Goal: Task Accomplishment & Management: Use online tool/utility

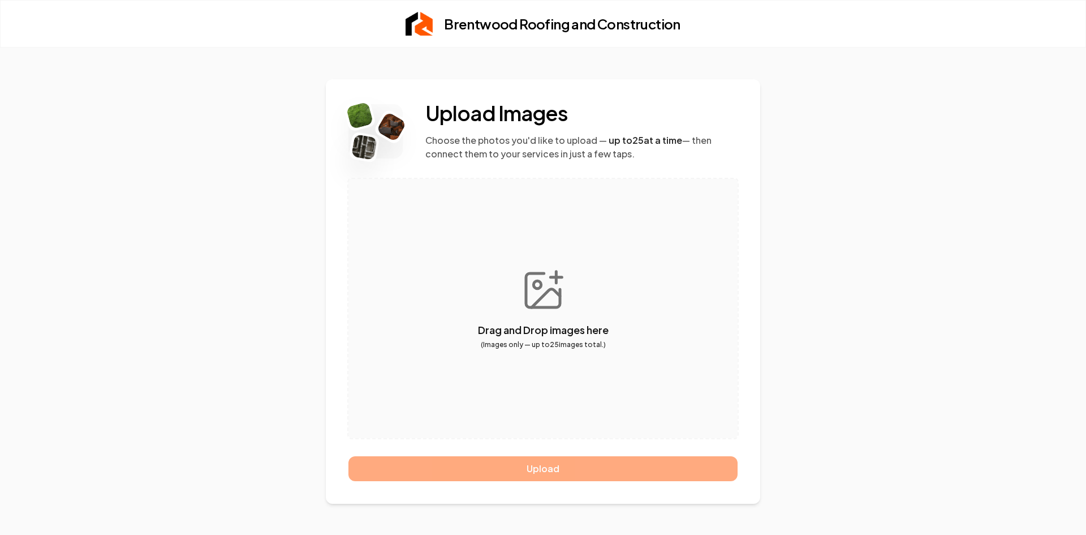
click at [561, 466] on div "Upload" at bounding box center [543, 468] width 389 height 25
click at [540, 265] on button "button" at bounding box center [543, 308] width 389 height 259
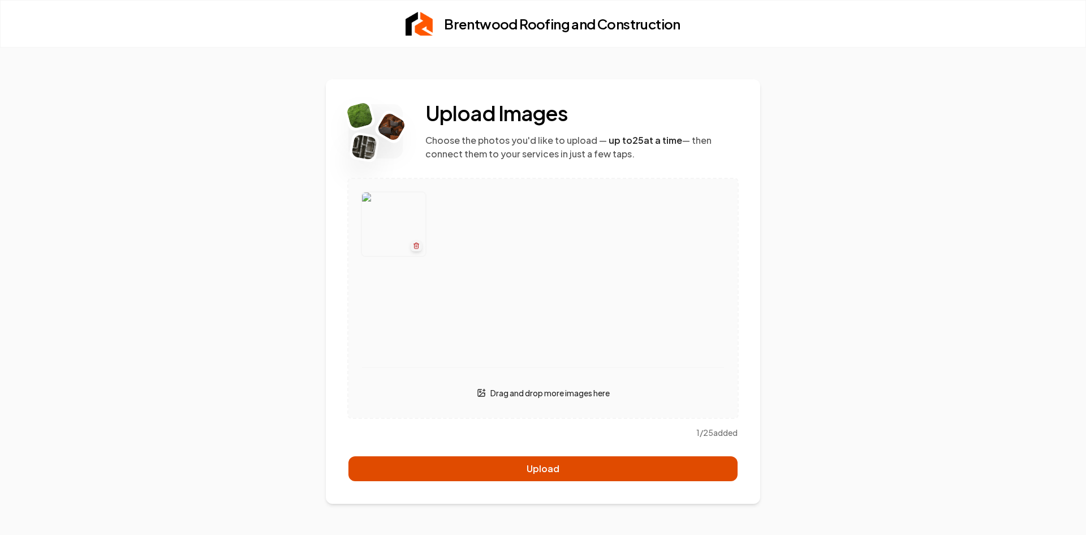
click at [575, 473] on button "Upload" at bounding box center [543, 468] width 389 height 25
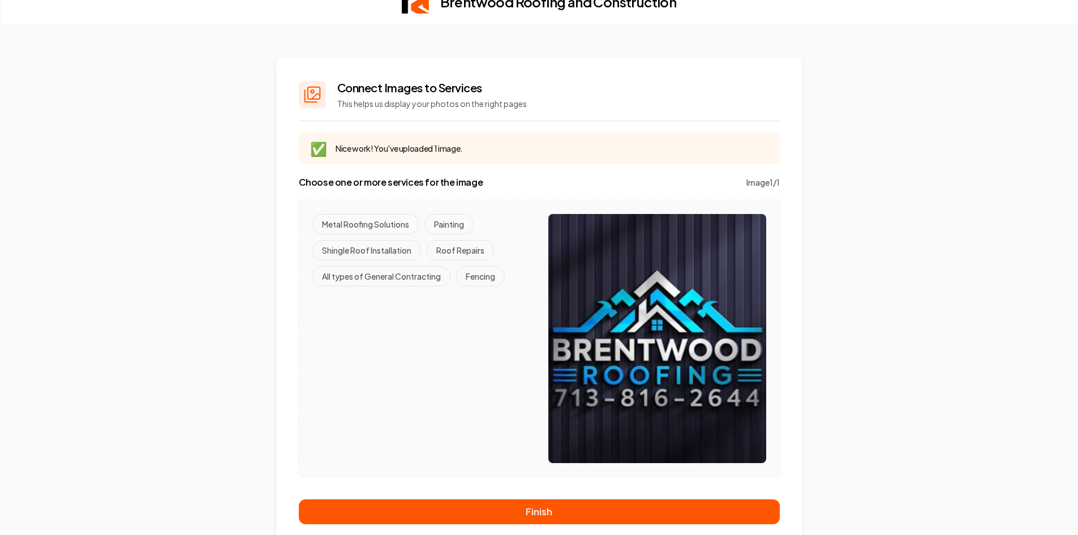
scroll to position [34, 0]
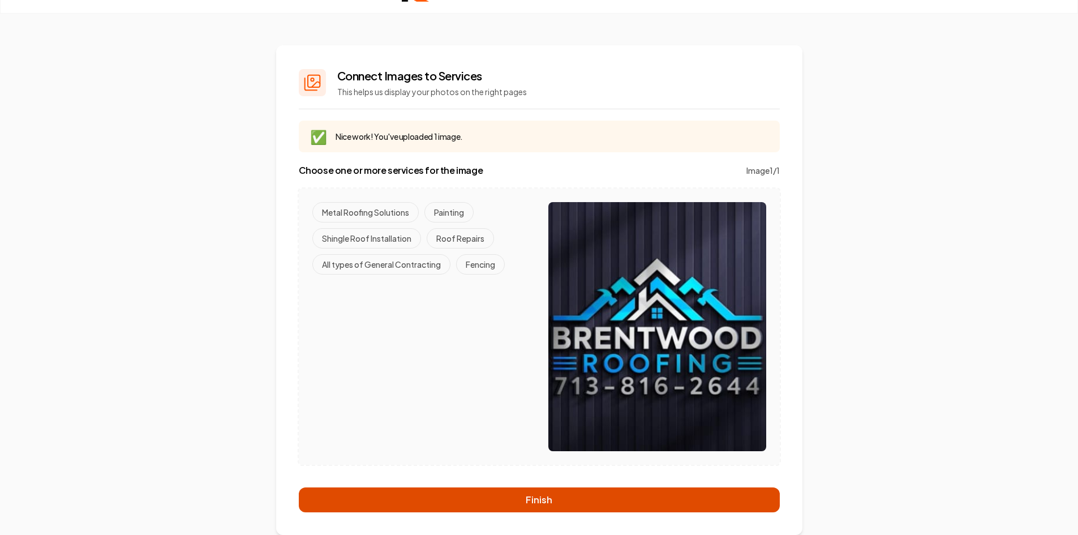
click at [515, 496] on button "Finish" at bounding box center [539, 499] width 481 height 25
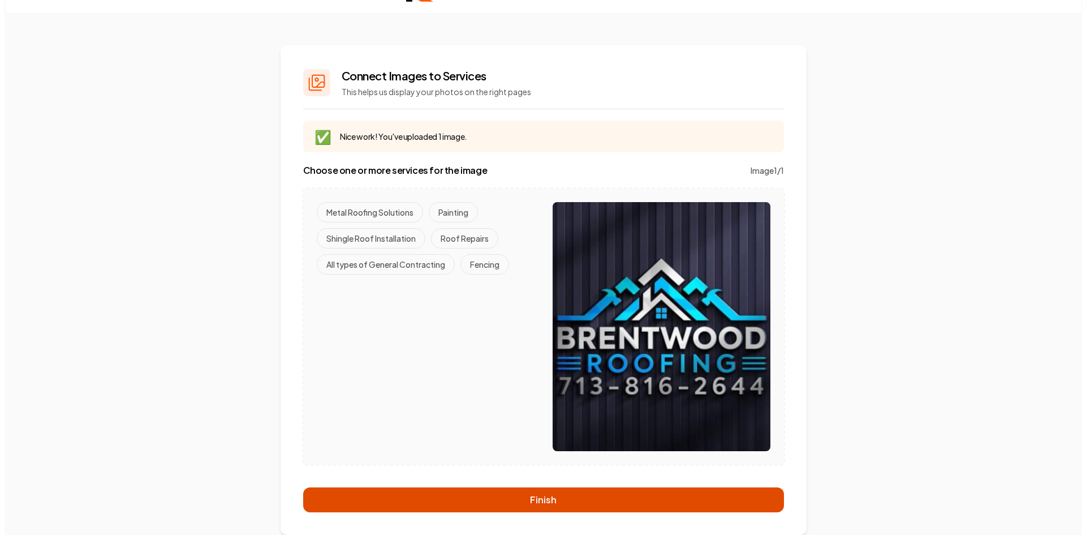
scroll to position [0, 0]
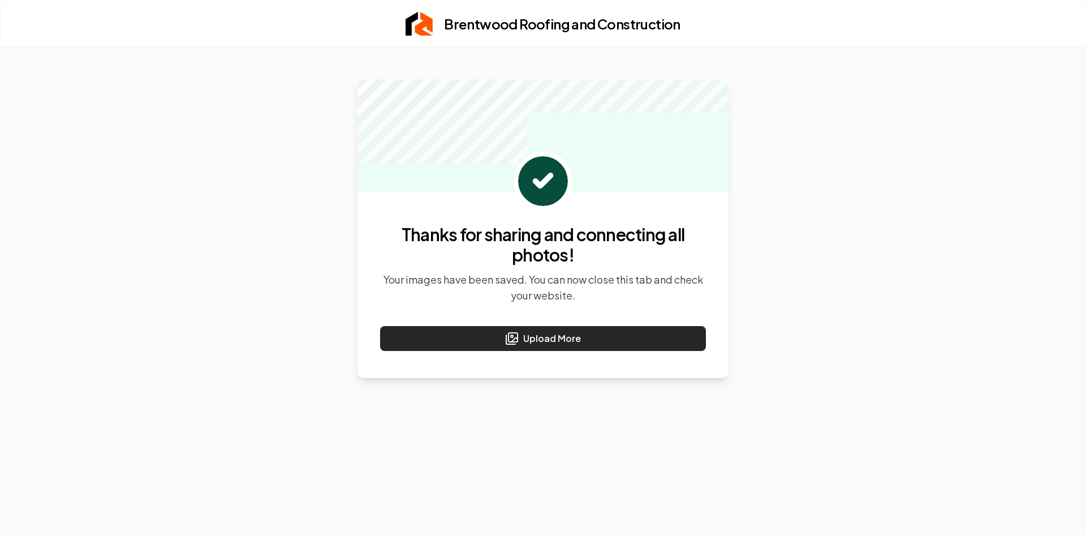
click at [540, 340] on button "Upload More" at bounding box center [543, 338] width 326 height 25
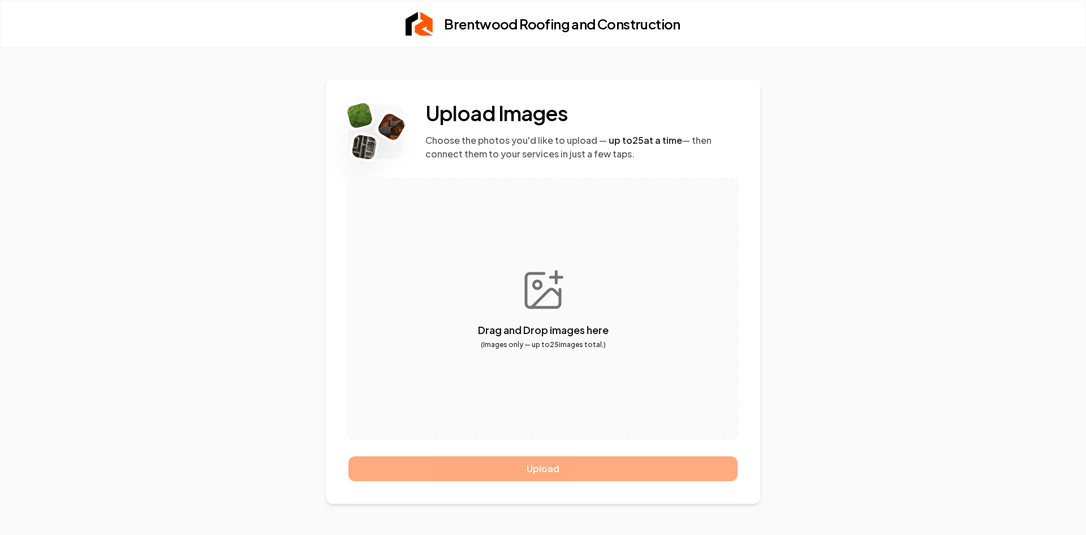
click at [520, 280] on button "button" at bounding box center [543, 308] width 389 height 259
click at [551, 291] on button "button" at bounding box center [543, 308] width 389 height 259
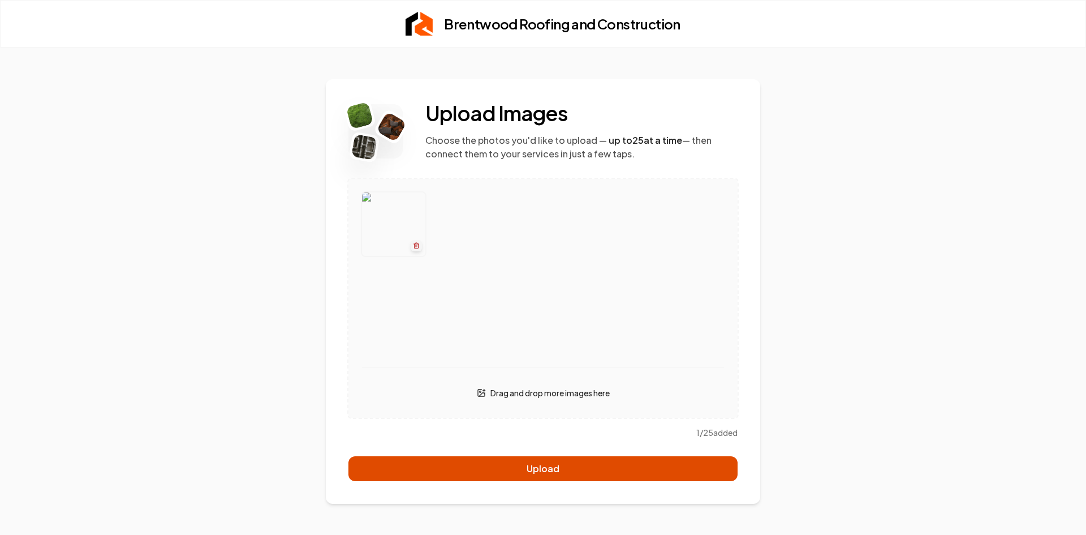
click at [549, 466] on button "Upload" at bounding box center [543, 468] width 389 height 25
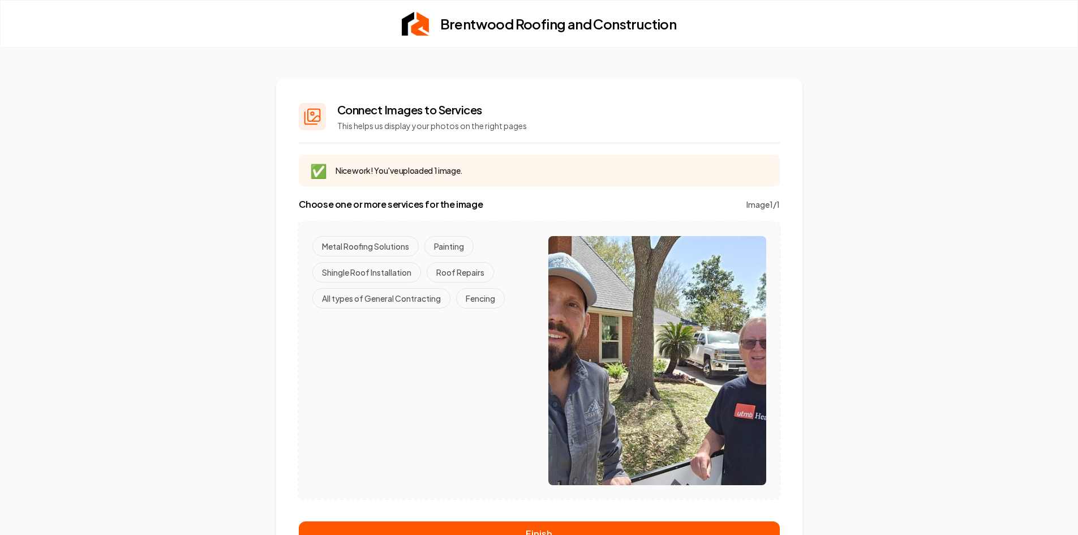
scroll to position [34, 0]
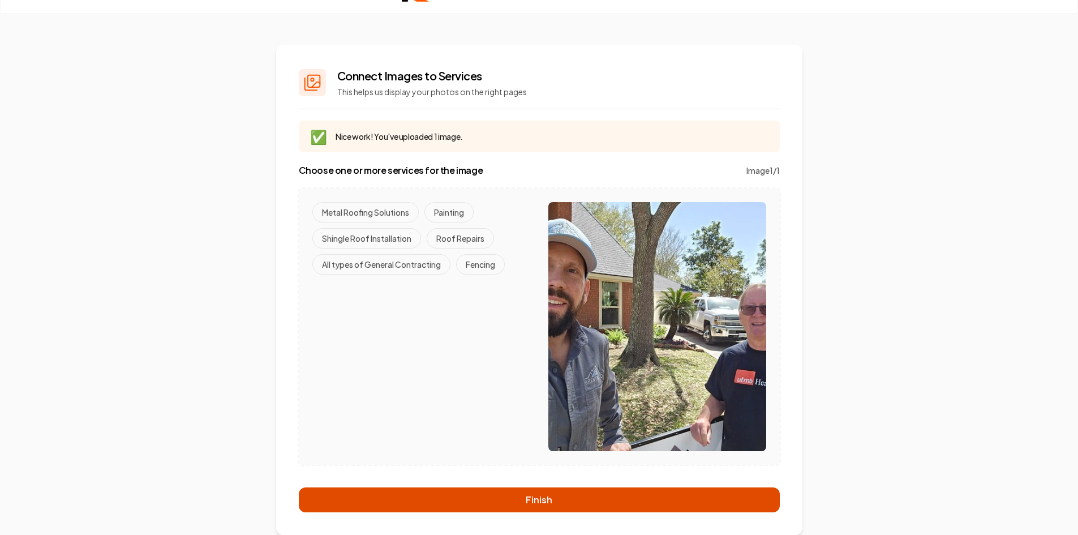
click at [550, 500] on button "Finish" at bounding box center [539, 499] width 481 height 25
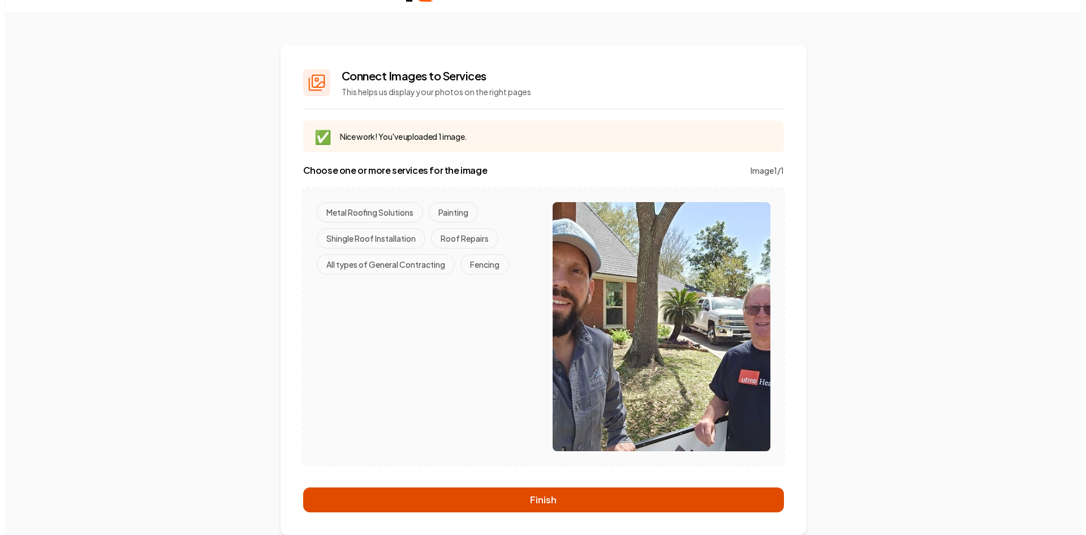
scroll to position [0, 0]
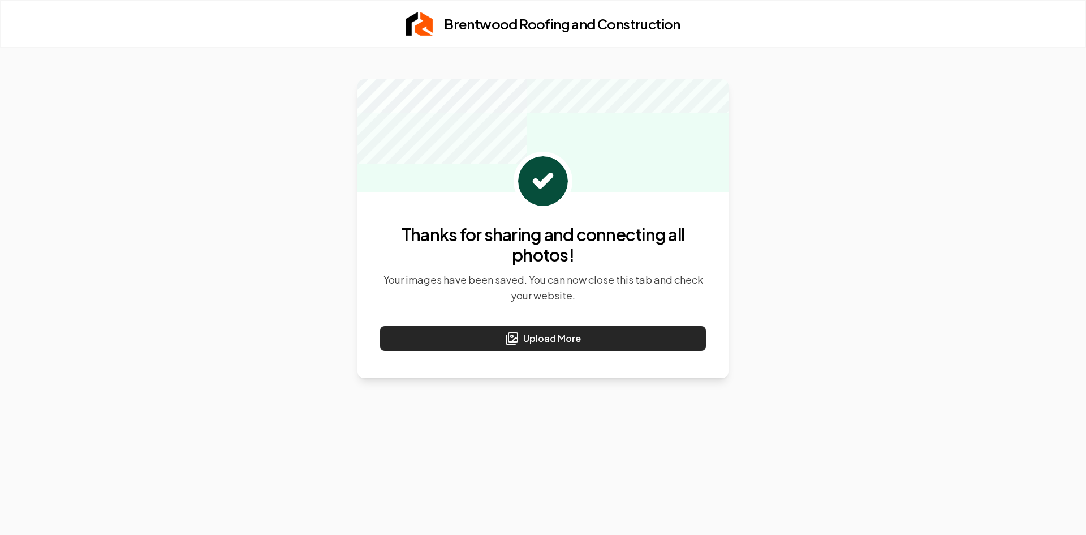
click at [539, 333] on button "Upload More" at bounding box center [543, 338] width 326 height 25
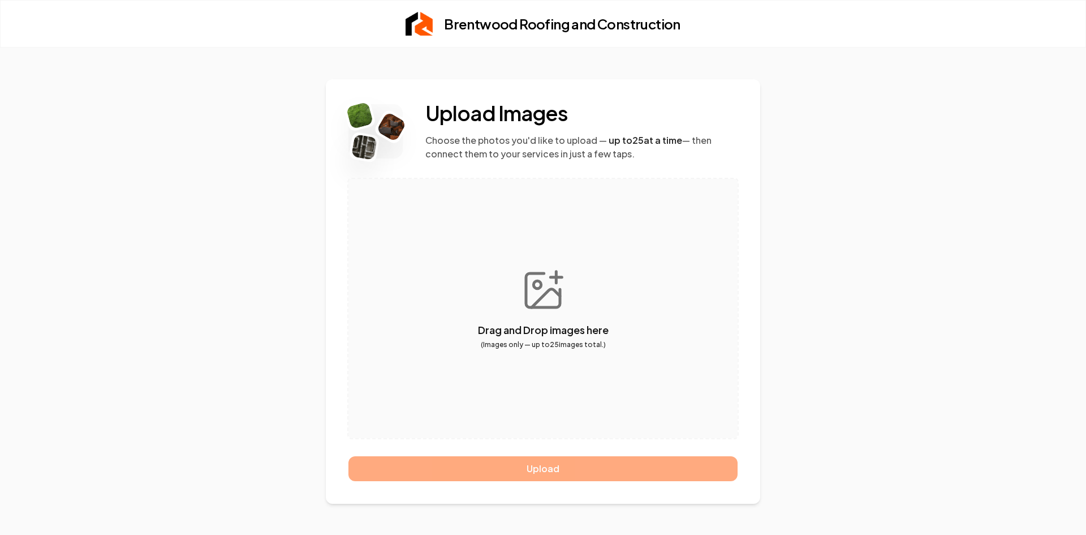
click at [525, 298] on button "button" at bounding box center [543, 308] width 389 height 259
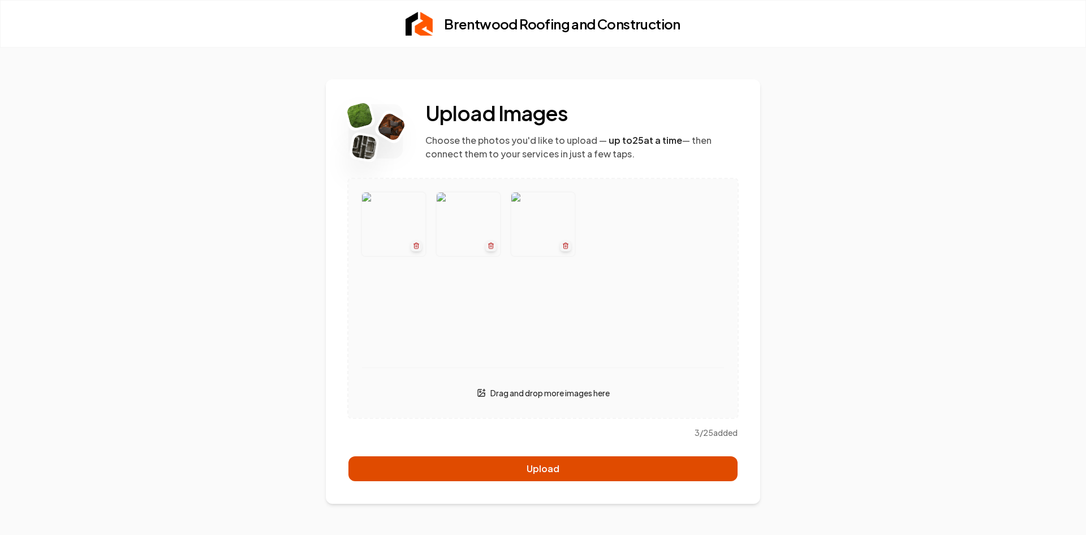
click at [570, 470] on button "Upload" at bounding box center [543, 468] width 389 height 25
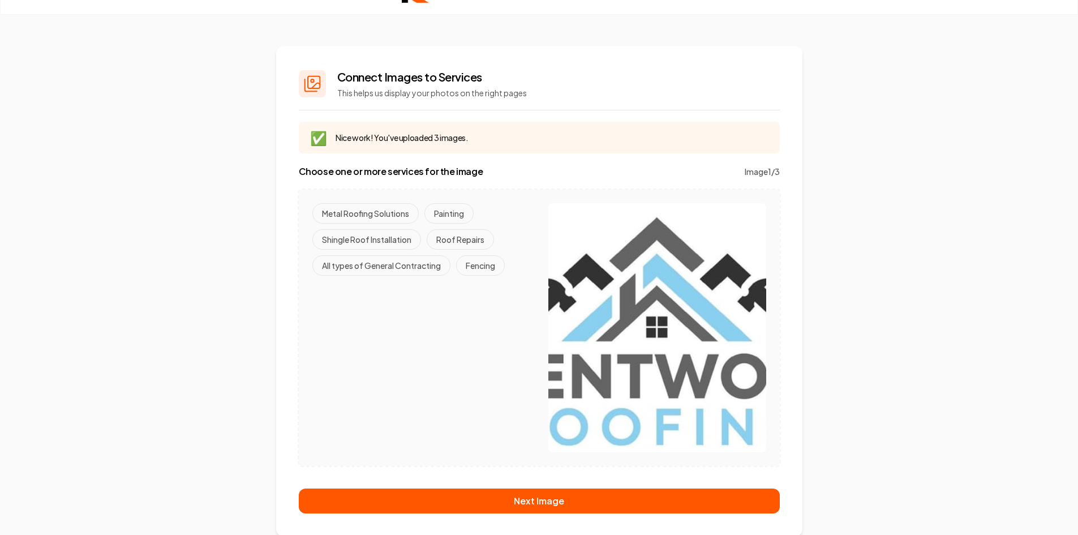
scroll to position [34, 0]
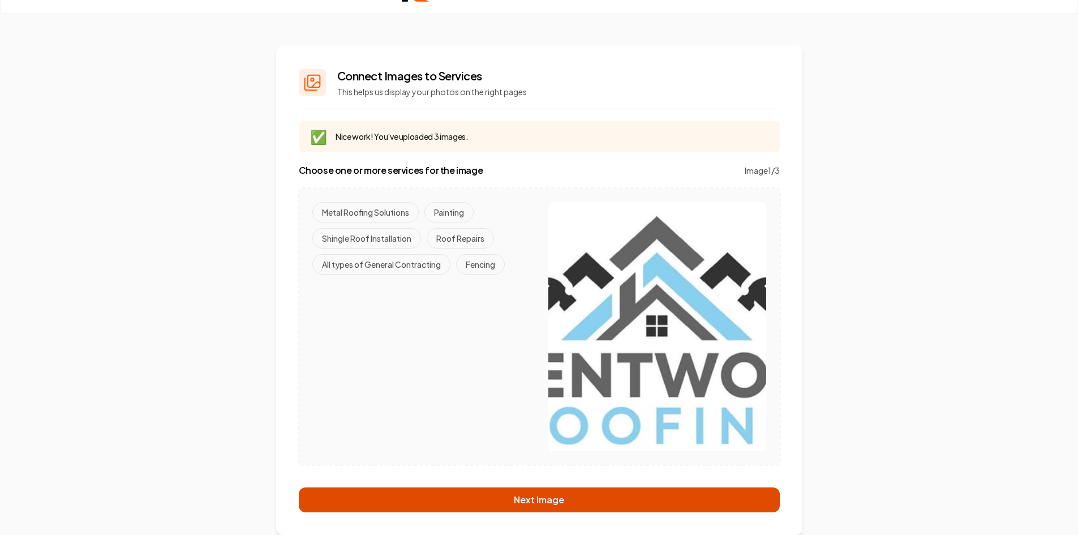
click at [562, 501] on button "Next Image" at bounding box center [539, 499] width 481 height 25
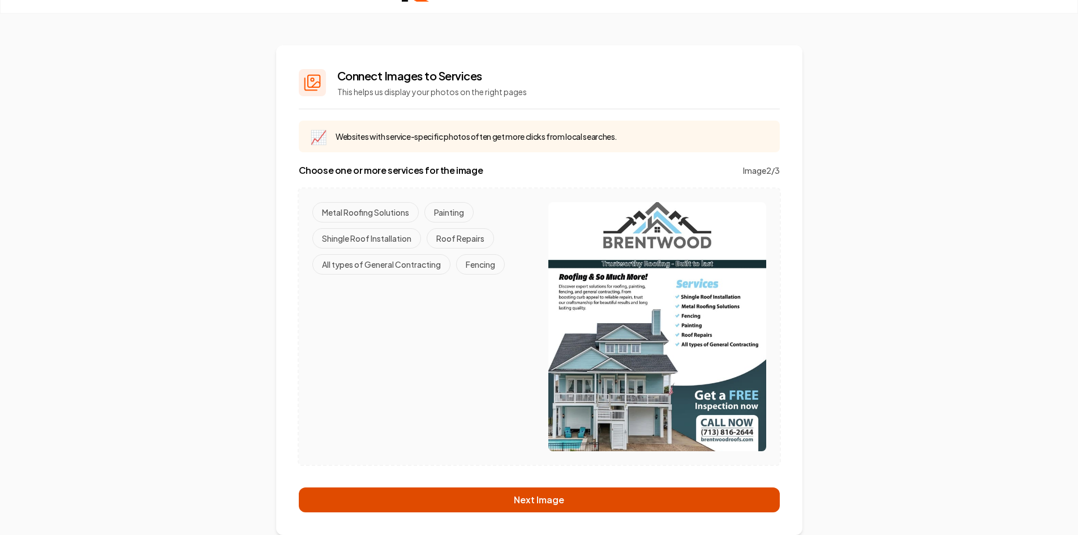
click at [562, 501] on button "Next Image" at bounding box center [539, 499] width 481 height 25
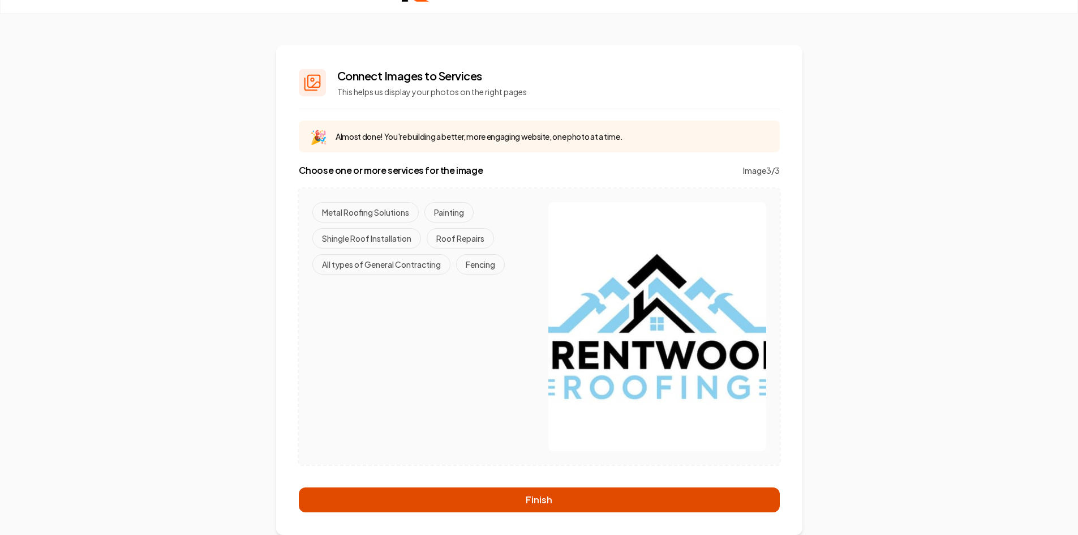
click at [562, 501] on button "Finish" at bounding box center [539, 499] width 481 height 25
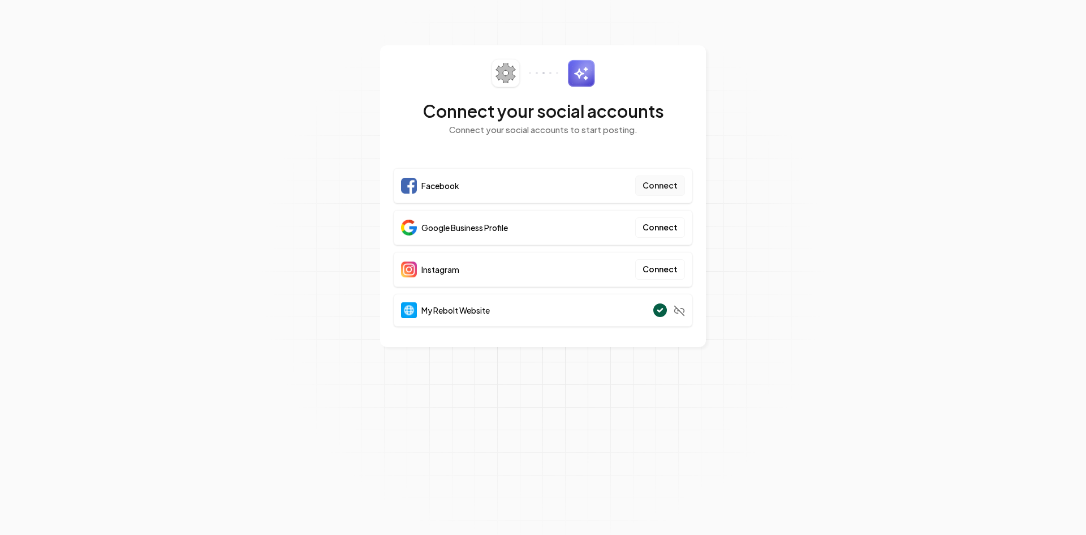
click at [661, 188] on button "Connect" at bounding box center [660, 185] width 50 height 20
click at [650, 268] on button "Connect" at bounding box center [660, 269] width 50 height 20
click at [655, 190] on button "Connect" at bounding box center [660, 185] width 50 height 20
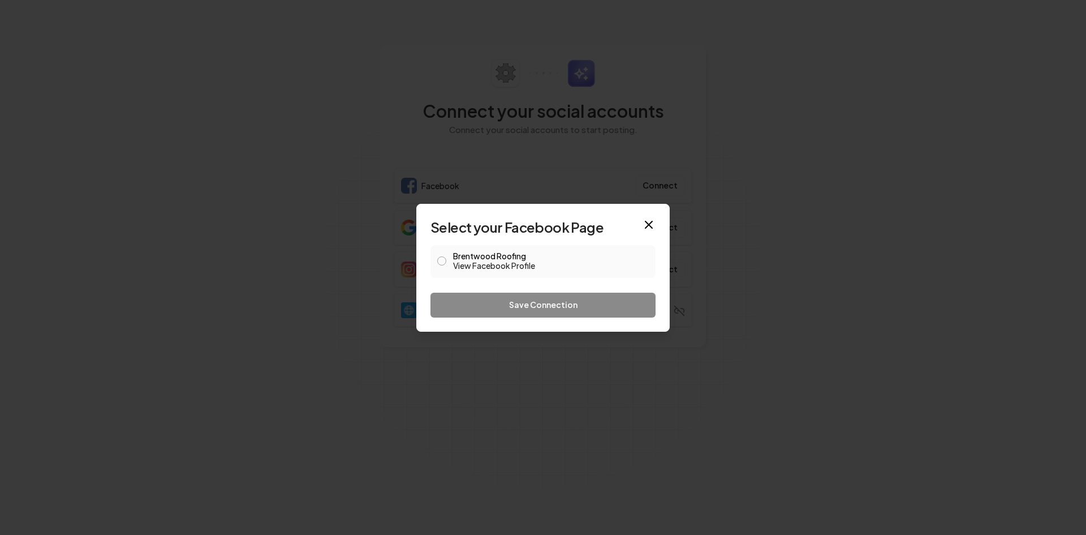
click at [444, 260] on button "Brentwood Roofing View Facebook Profile" at bounding box center [441, 260] width 9 height 9
click at [538, 303] on button "Save Connection" at bounding box center [543, 305] width 225 height 25
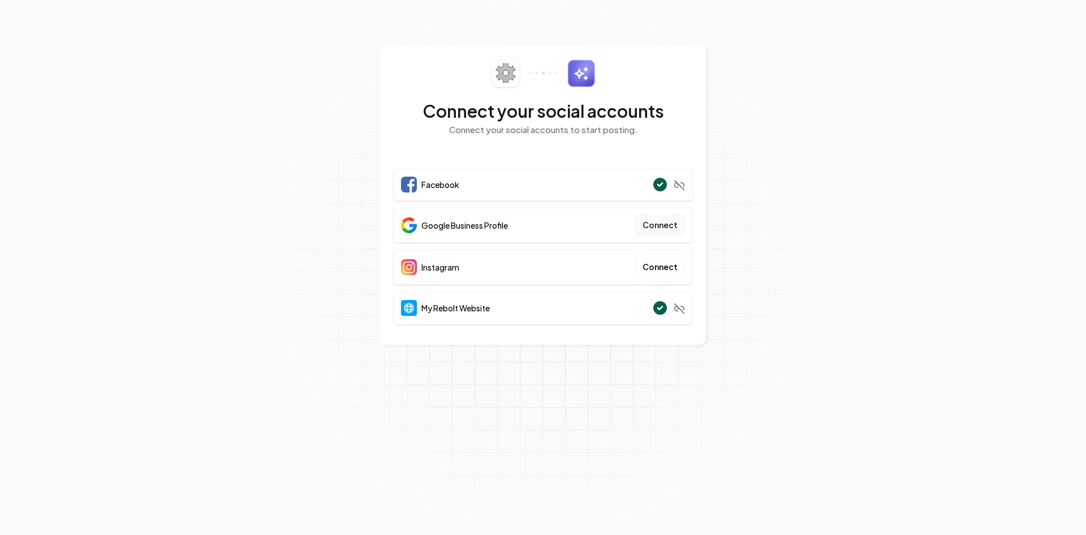
click at [672, 222] on button "Connect" at bounding box center [660, 225] width 50 height 20
click at [655, 224] on button "Connect" at bounding box center [660, 225] width 50 height 20
click at [676, 224] on button "Connect" at bounding box center [660, 225] width 50 height 20
click at [665, 264] on button "Connect" at bounding box center [660, 267] width 50 height 20
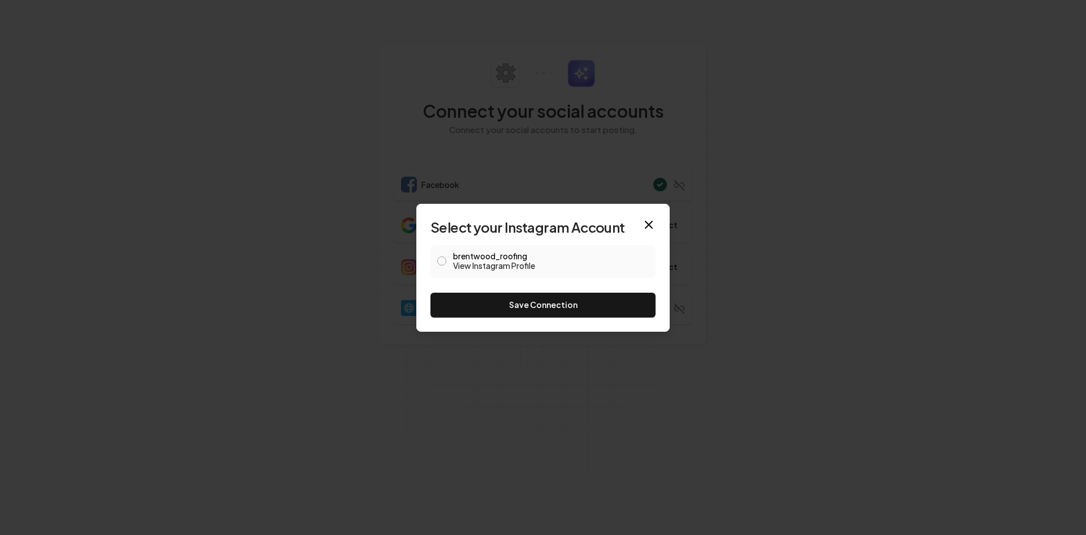
click at [448, 263] on div "brentwood_roofing View Instagram Profile" at bounding box center [543, 261] width 225 height 33
click at [443, 260] on button "brentwood_roofing View Instagram Profile" at bounding box center [441, 260] width 9 height 9
click at [554, 312] on button "Save Connection" at bounding box center [543, 305] width 225 height 25
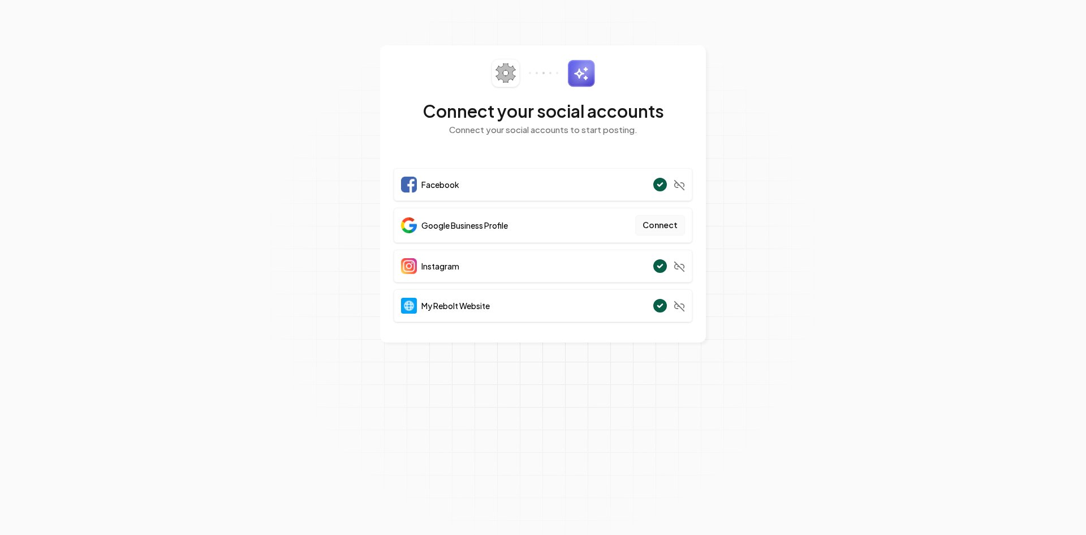
click at [663, 222] on button "Connect" at bounding box center [660, 225] width 50 height 20
click at [648, 215] on button "Connect" at bounding box center [660, 225] width 50 height 20
